Goal: Check status

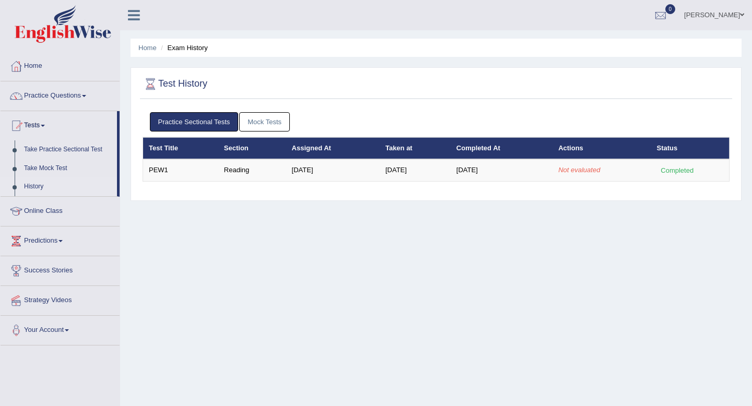
click at [208, 120] on link "Practice Sectional Tests" at bounding box center [194, 121] width 89 height 19
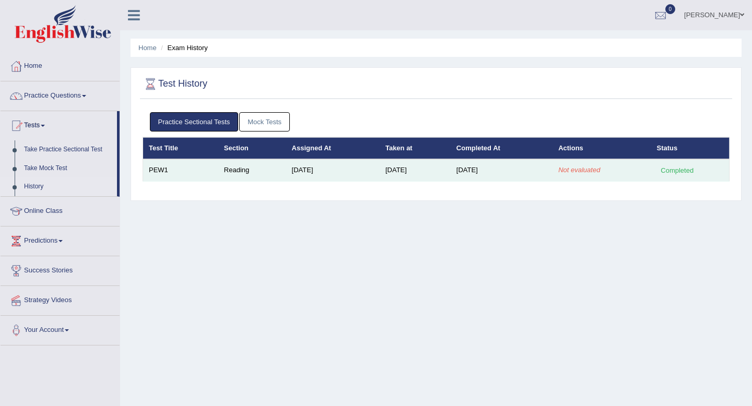
click at [573, 170] on em "Not evaluated" at bounding box center [579, 170] width 42 height 8
click at [539, 173] on td "[DATE]" at bounding box center [501, 170] width 102 height 22
click at [685, 169] on div "Completed" at bounding box center [677, 170] width 41 height 11
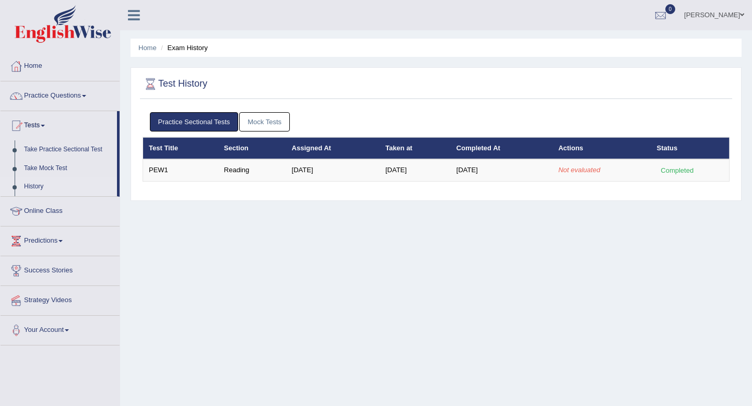
click at [274, 125] on link "Mock Tests" at bounding box center [264, 121] width 51 height 19
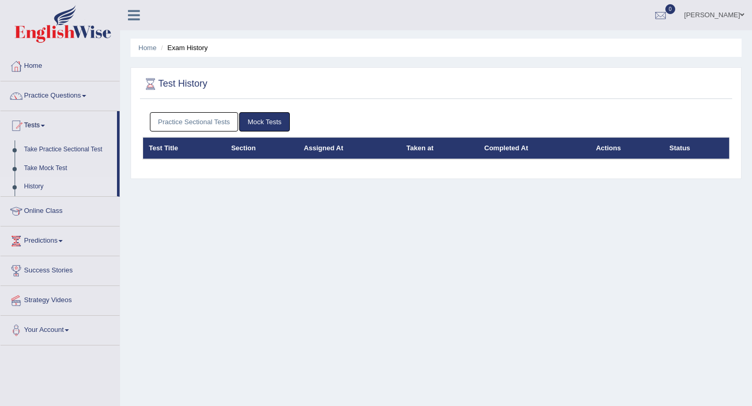
click at [212, 124] on link "Practice Sectional Tests" at bounding box center [194, 121] width 89 height 19
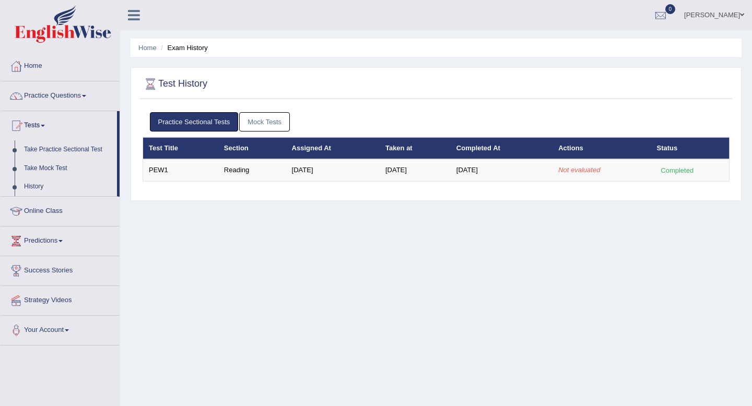
click at [40, 183] on link "History" at bounding box center [68, 186] width 98 height 19
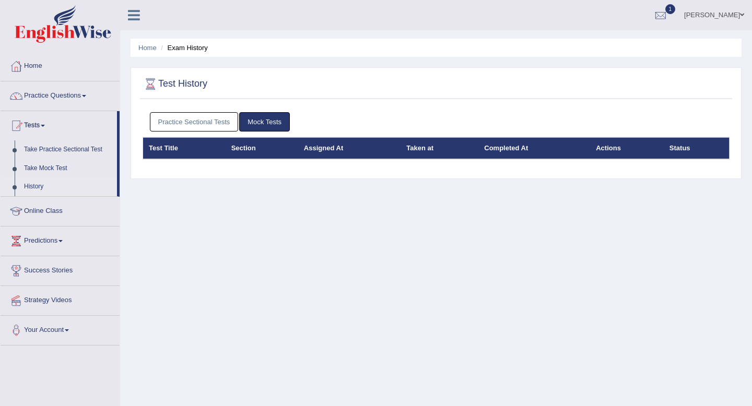
click at [204, 122] on link "Practice Sectional Tests" at bounding box center [194, 121] width 89 height 19
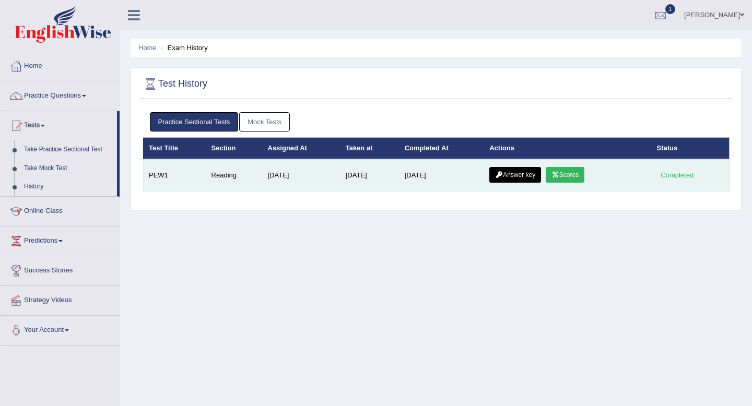
click at [584, 174] on link "Scores" at bounding box center [564, 175] width 39 height 16
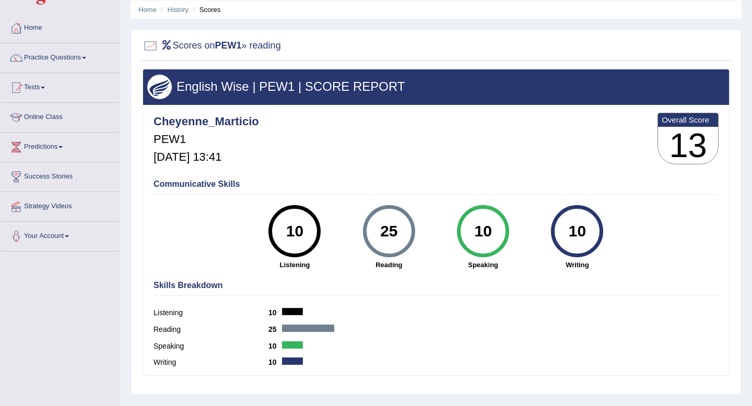
scroll to position [43, 0]
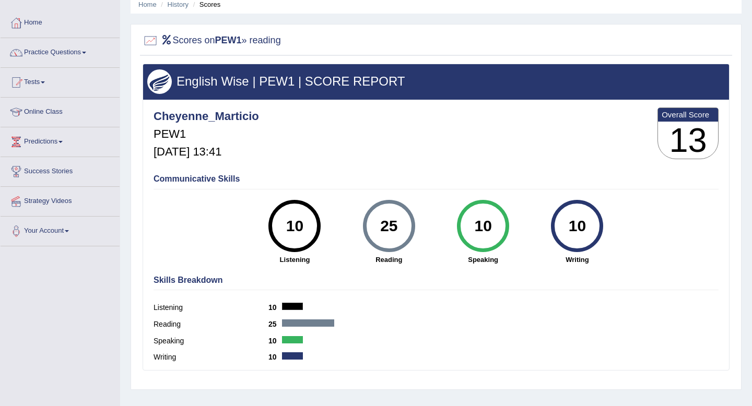
click at [382, 224] on div "25" at bounding box center [389, 226] width 38 height 44
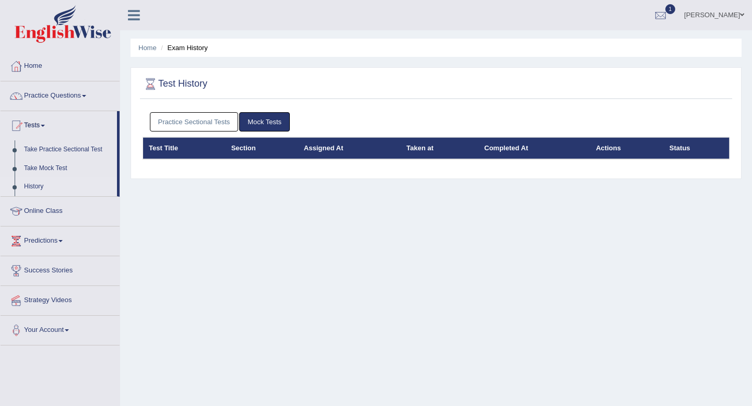
click at [223, 120] on link "Practice Sectional Tests" at bounding box center [194, 121] width 89 height 19
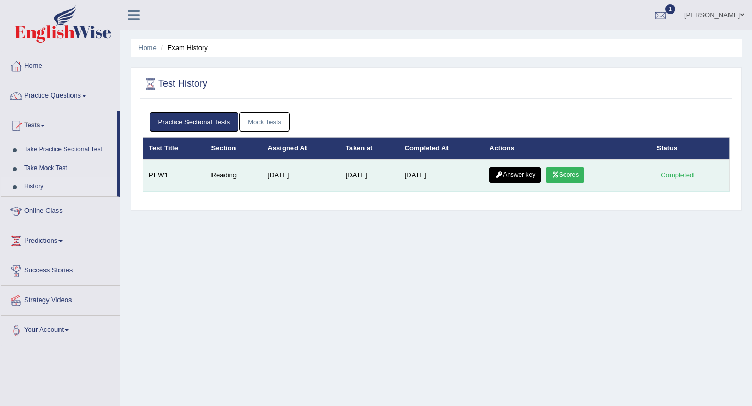
click at [517, 176] on link "Answer key" at bounding box center [515, 175] width 52 height 16
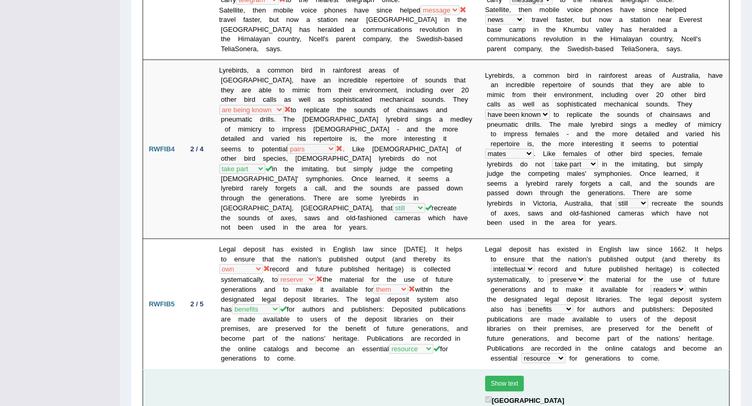
scroll to position [724, 0]
